Goal: Find specific page/section: Find specific page/section

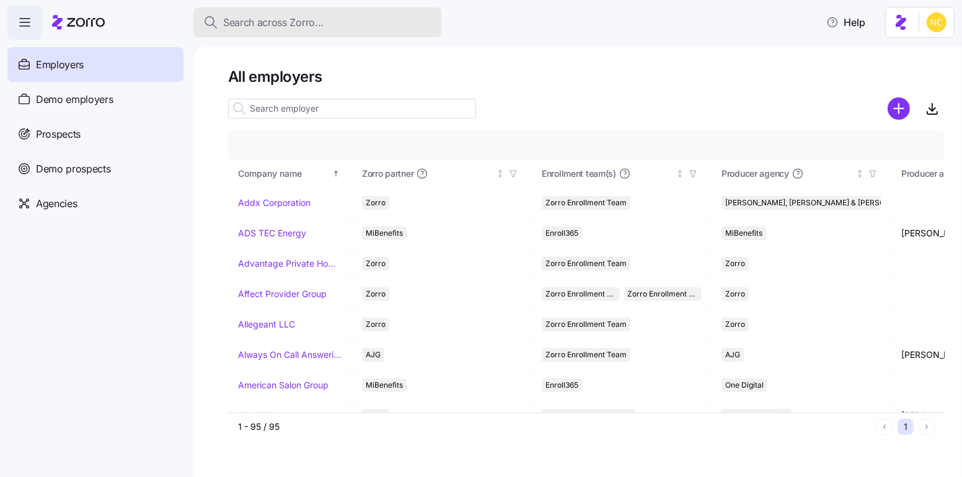
click at [250, 33] on button "Search across Zorro..." at bounding box center [317, 22] width 248 height 30
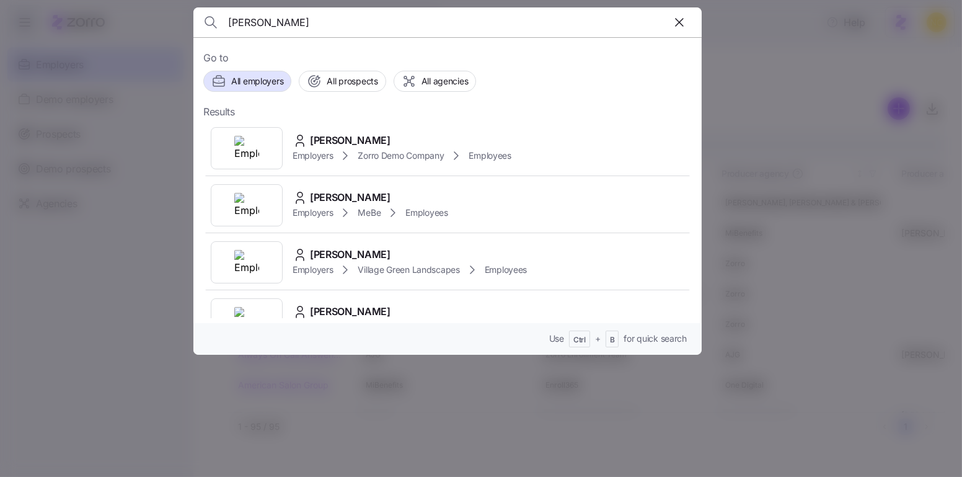
type input "[PERSON_NAME]"
click at [679, 21] on icon "button" at bounding box center [679, 22] width 15 height 15
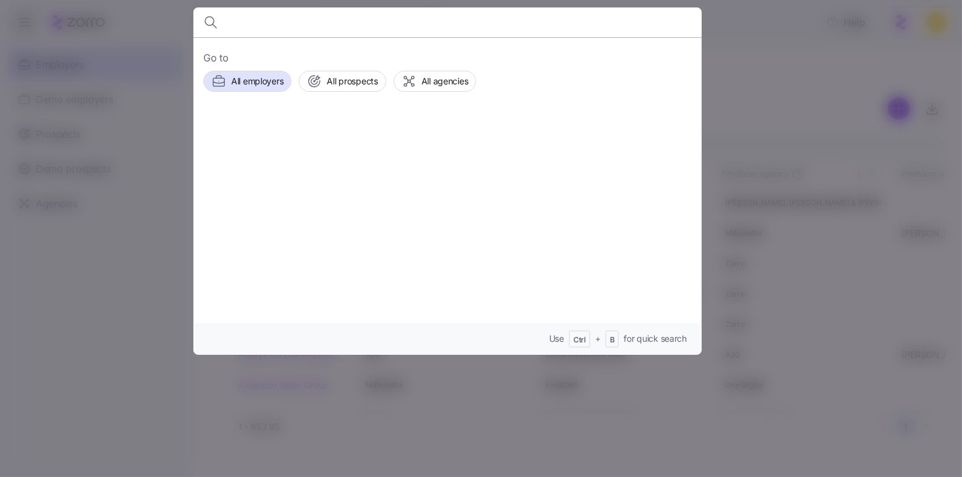
click at [383, 27] on input at bounding box center [386, 22] width 317 height 30
click at [888, 102] on div at bounding box center [481, 238] width 962 height 477
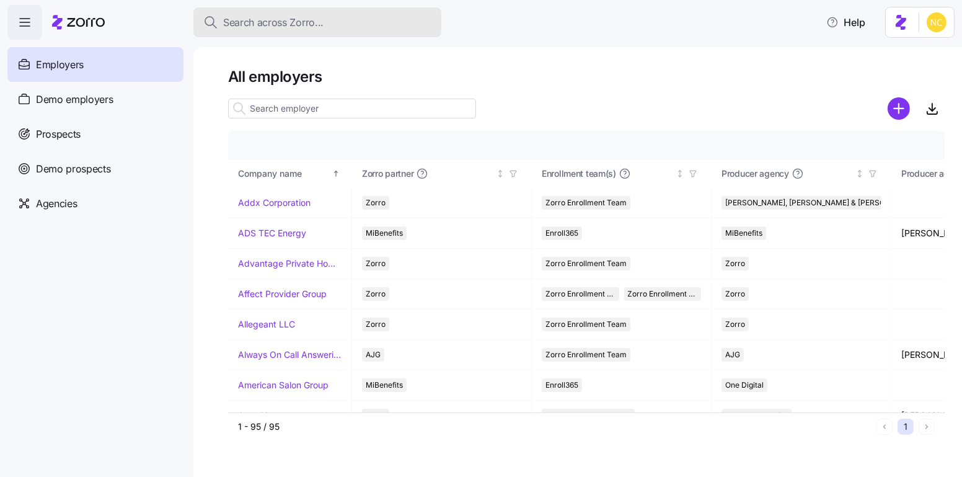
click at [371, 19] on div "Search across Zorro..." at bounding box center [317, 22] width 228 height 15
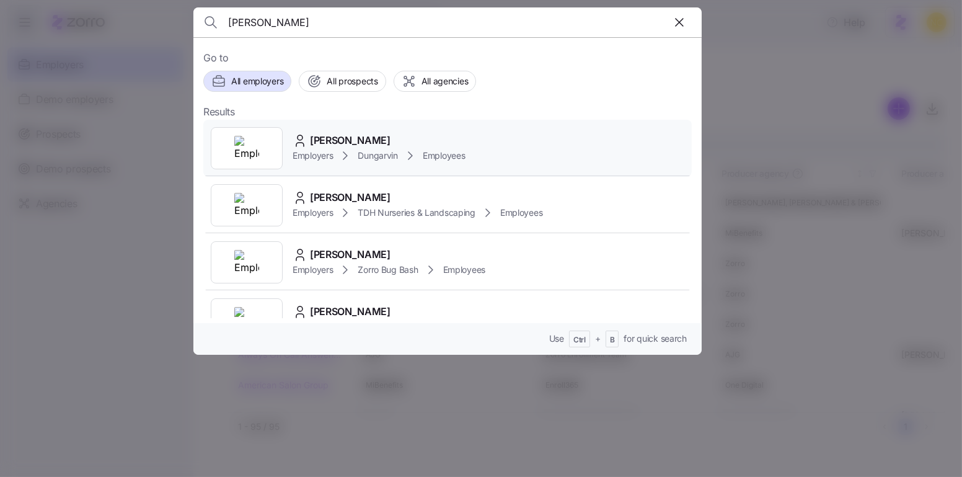
type input "[PERSON_NAME]"
click at [399, 139] on div "[PERSON_NAME]" at bounding box center [379, 140] width 172 height 15
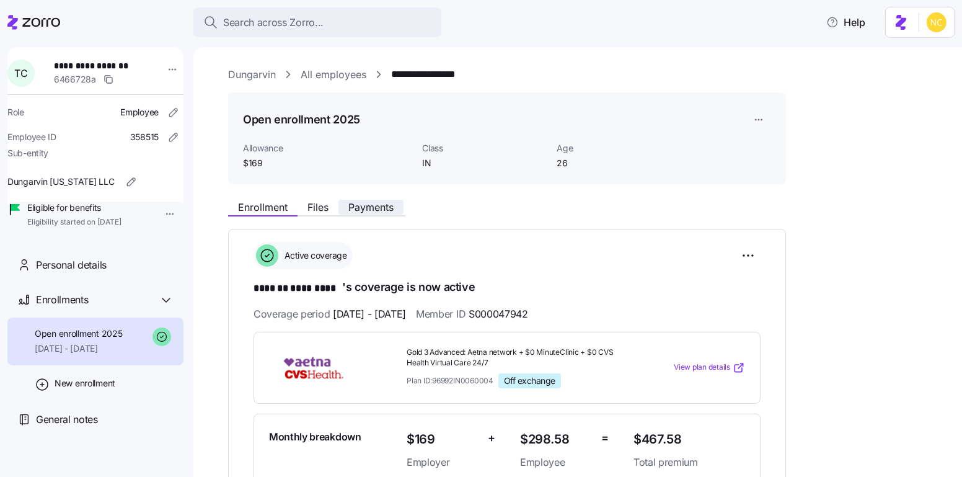
click at [380, 213] on button "Payments" at bounding box center [370, 207] width 65 height 15
